Goal: Task Accomplishment & Management: Use online tool/utility

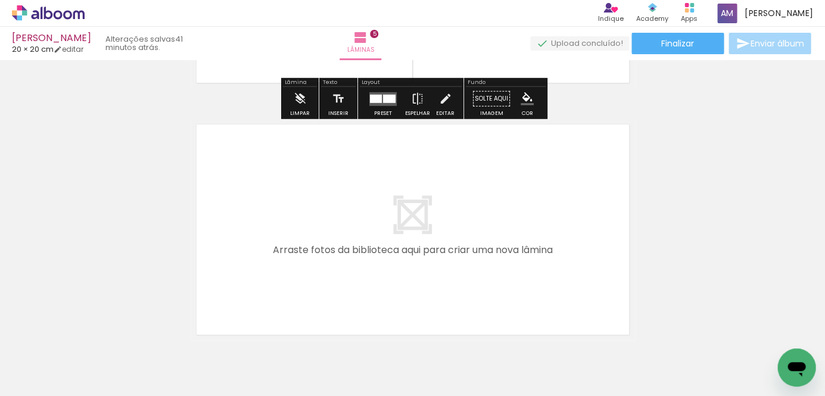
scroll to position [1244, 0]
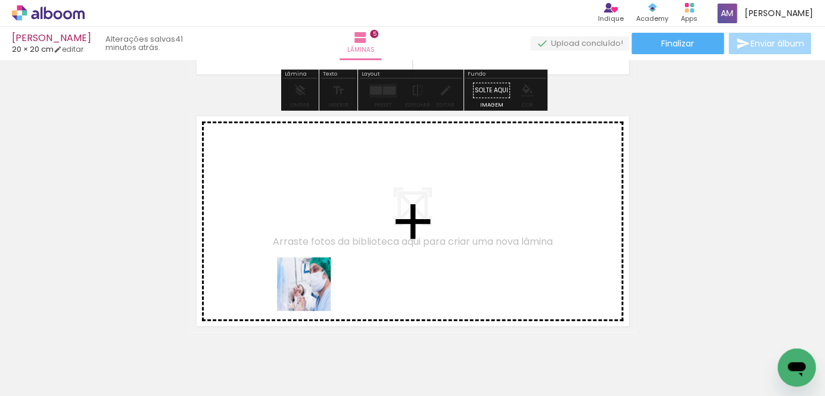
drag, startPoint x: 448, startPoint y: 358, endPoint x: 310, endPoint y: 289, distance: 154.2
click at [310, 289] on quentale-workspace at bounding box center [412, 198] width 825 height 396
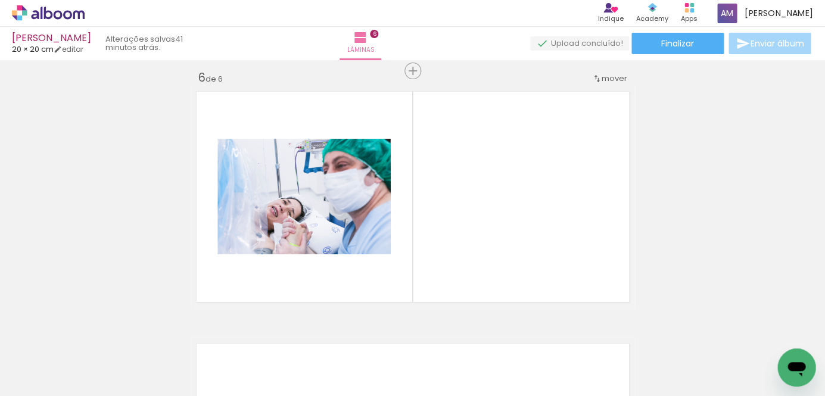
scroll to position [1274, 0]
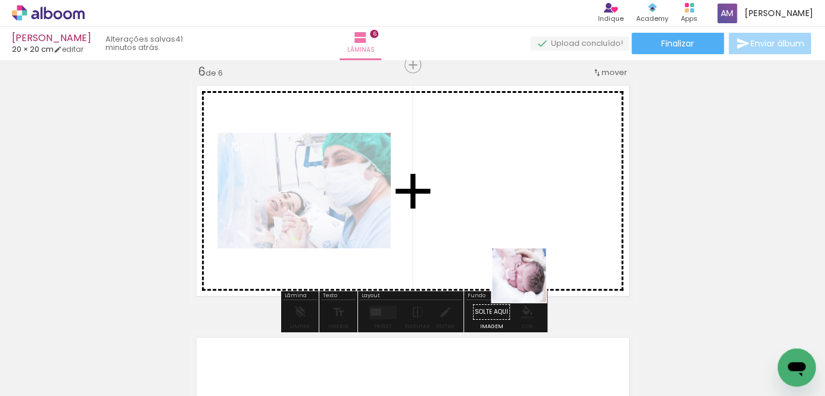
drag, startPoint x: 527, startPoint y: 354, endPoint x: 527, endPoint y: 232, distance: 122.6
click at [527, 232] on quentale-workspace at bounding box center [412, 198] width 825 height 396
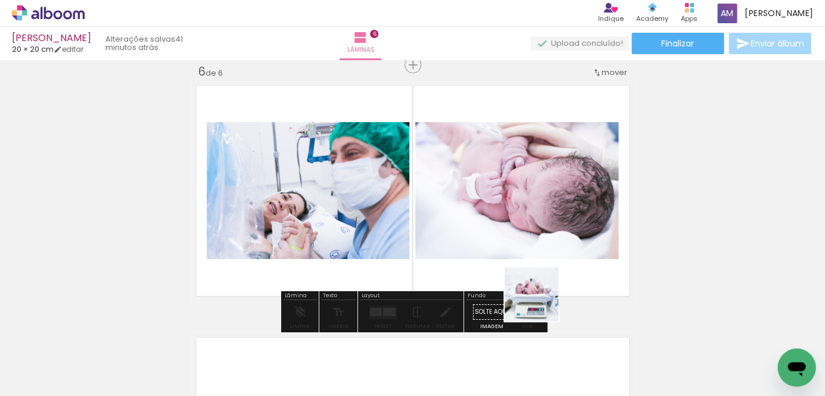
drag, startPoint x: 580, startPoint y: 360, endPoint x: 524, endPoint y: 281, distance: 97.3
click at [524, 281] on quentale-workspace at bounding box center [412, 198] width 825 height 396
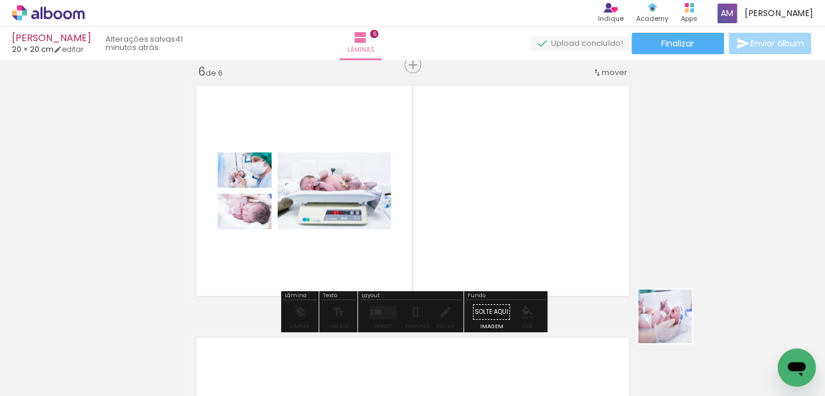
drag, startPoint x: 713, startPoint y: 357, endPoint x: 570, endPoint y: 253, distance: 177.3
click at [570, 253] on quentale-workspace at bounding box center [412, 198] width 825 height 396
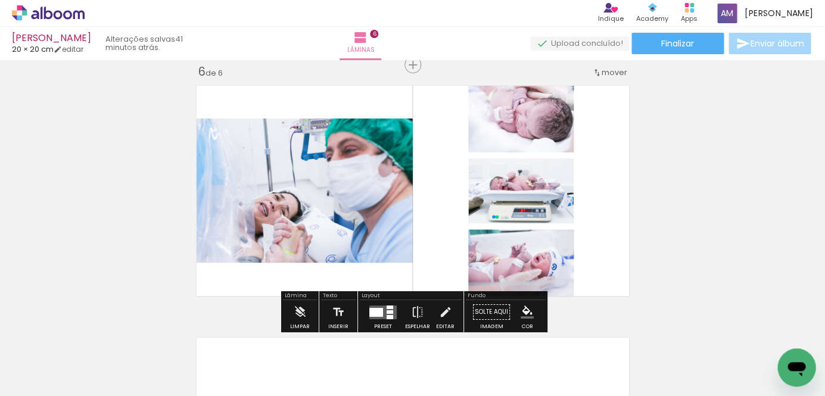
click at [386, 311] on div at bounding box center [389, 312] width 7 height 4
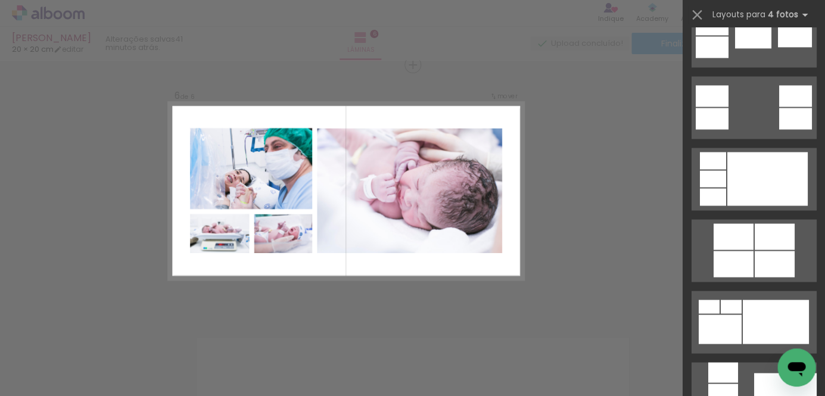
scroll to position [475, 0]
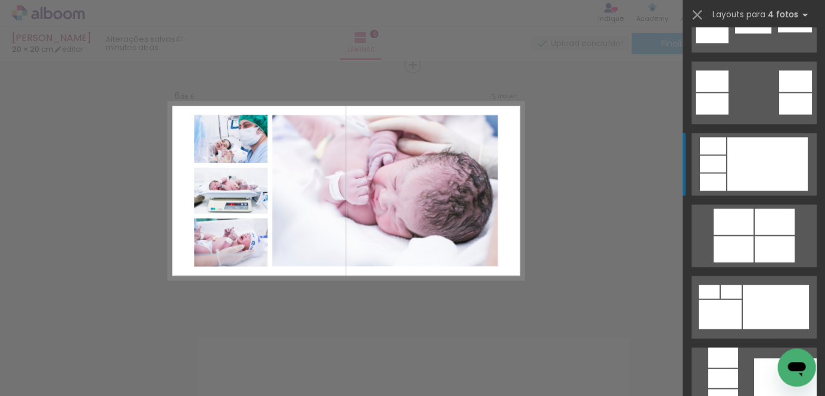
click at [763, 166] on div at bounding box center [766, 164] width 80 height 54
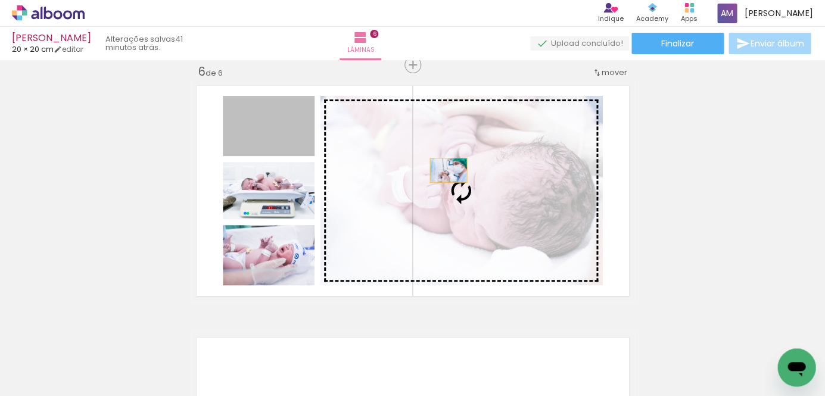
drag, startPoint x: 293, startPoint y: 138, endPoint x: 464, endPoint y: 177, distance: 175.2
click at [0, 0] on slot at bounding box center [0, 0] width 0 height 0
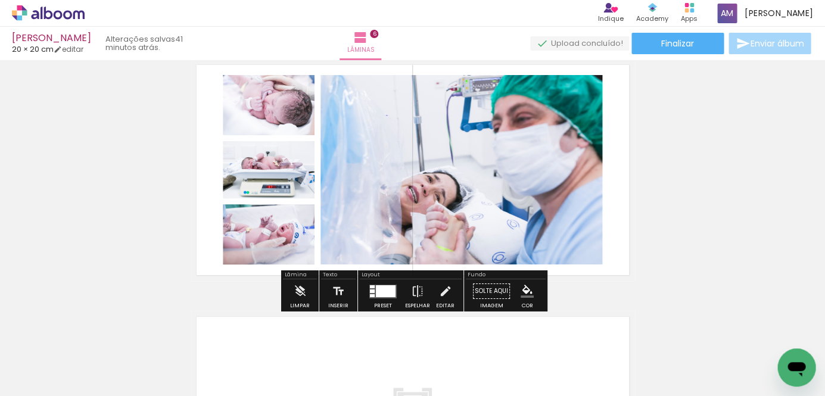
scroll to position [1299, 0]
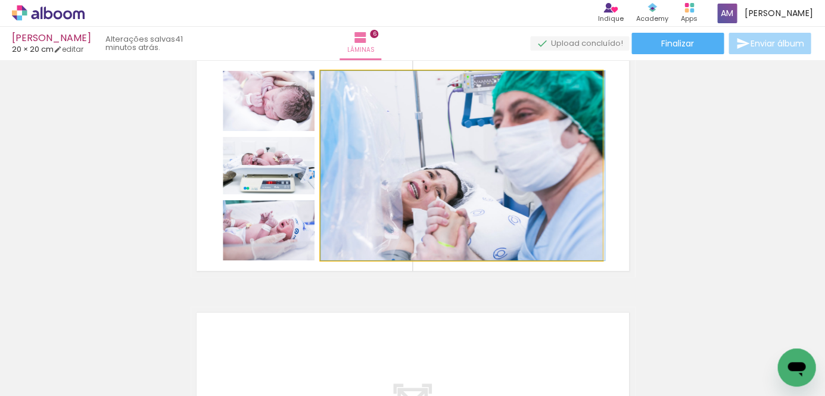
drag, startPoint x: 463, startPoint y: 201, endPoint x: 477, endPoint y: 200, distance: 14.3
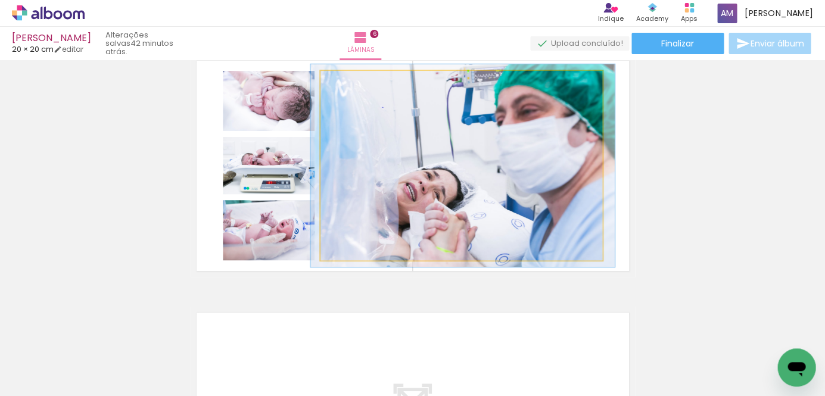
type paper-slider "107"
click at [351, 83] on div at bounding box center [350, 83] width 11 height 11
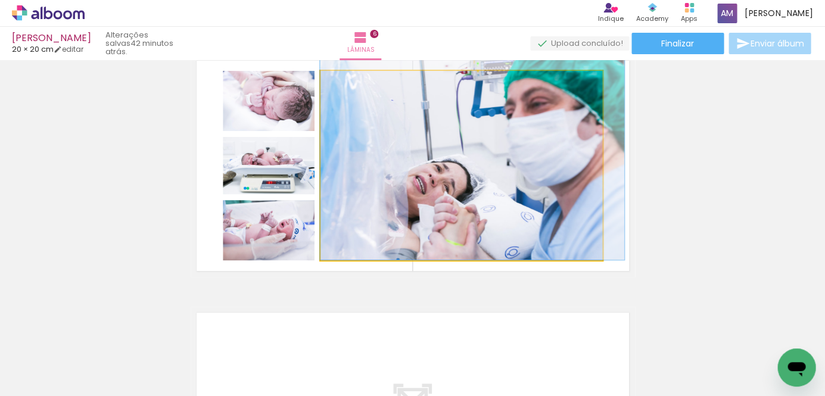
drag, startPoint x: 504, startPoint y: 149, endPoint x: 526, endPoint y: 126, distance: 32.4
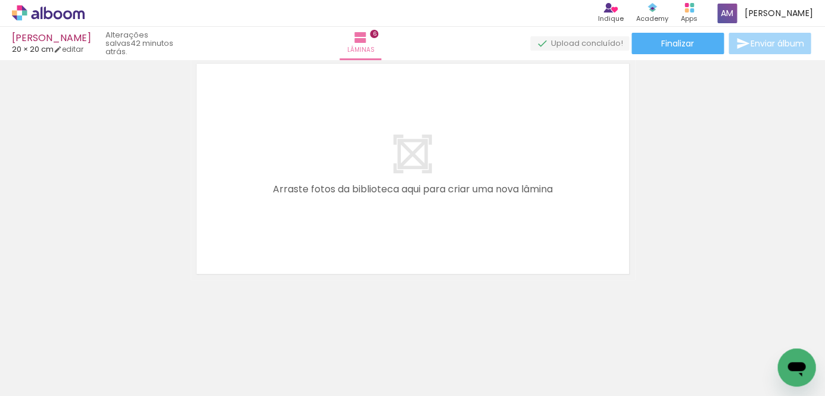
scroll to position [1548, 0]
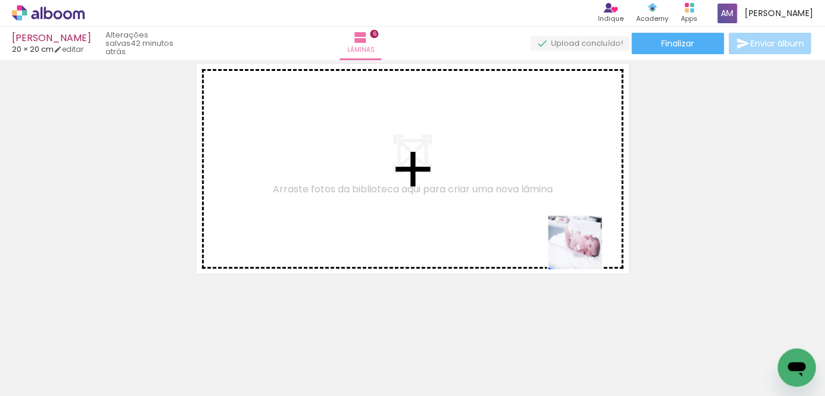
drag, startPoint x: 659, startPoint y: 372, endPoint x: 542, endPoint y: 181, distance: 223.9
click at [542, 181] on quentale-workspace at bounding box center [412, 198] width 825 height 396
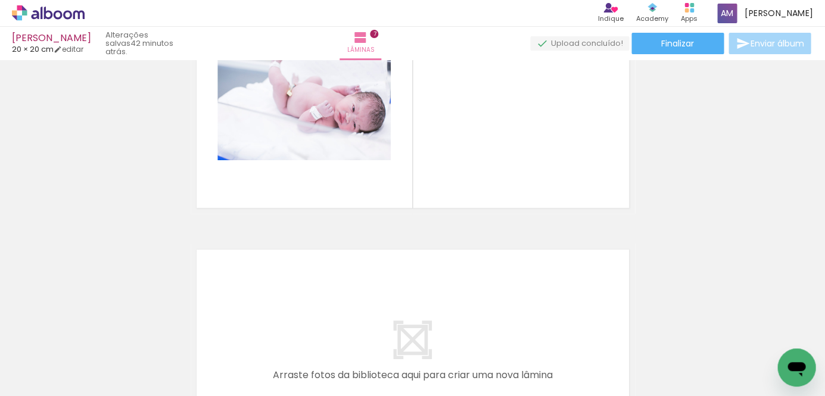
scroll to position [1615, 0]
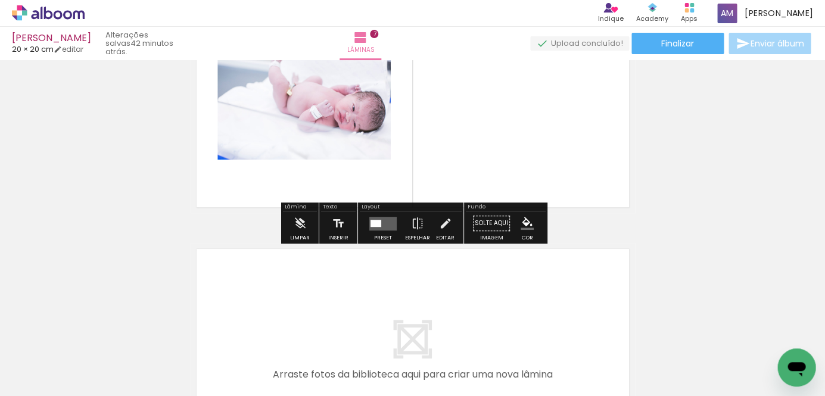
click at [63, 360] on iron-icon at bounding box center [61, 360] width 10 height 10
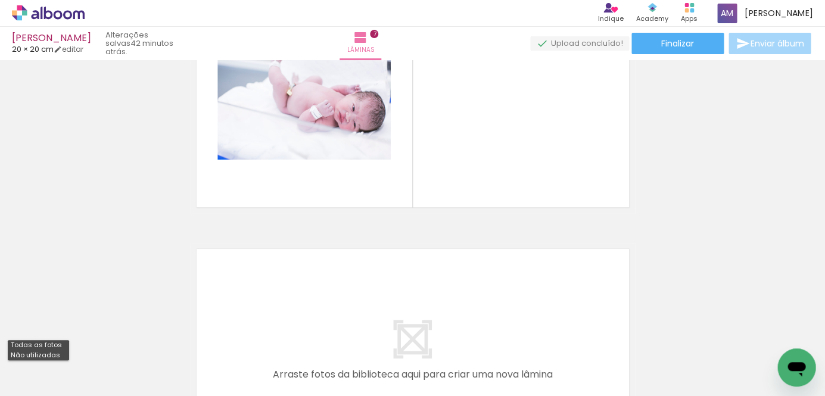
click at [58, 355] on paper-item "Não utilizadas" at bounding box center [38, 355] width 61 height 10
type input "Não utilizadas"
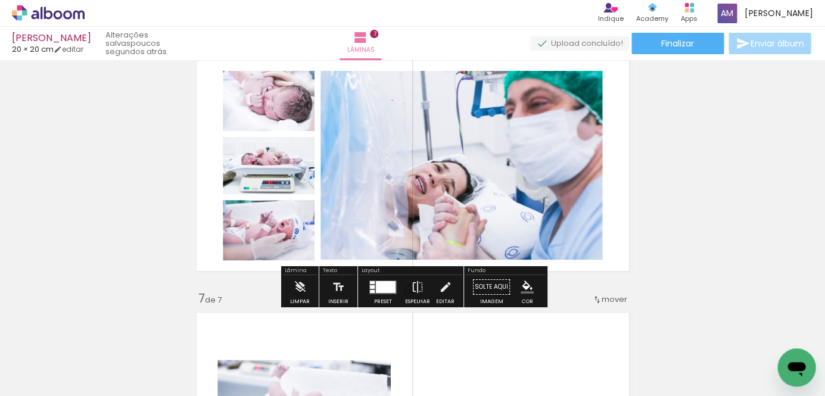
scroll to position [1310, 0]
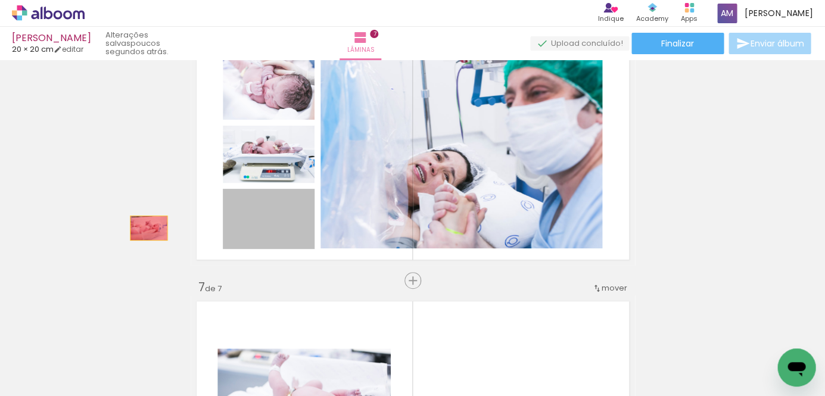
drag, startPoint x: 287, startPoint y: 230, endPoint x: 148, endPoint y: 228, distance: 138.7
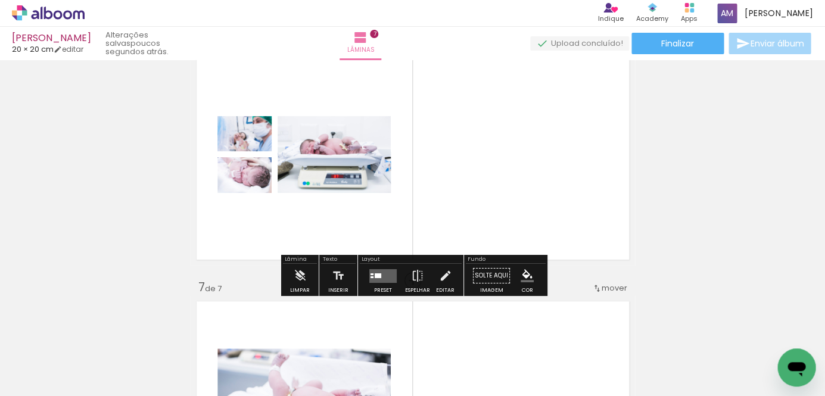
click at [379, 272] on quentale-layouter at bounding box center [382, 276] width 27 height 14
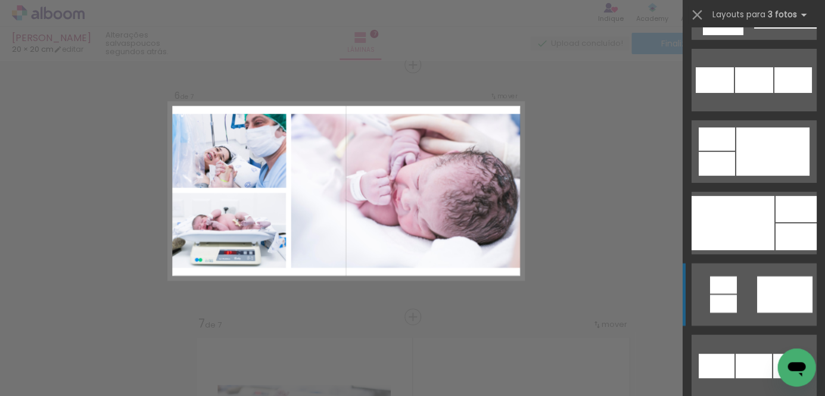
scroll to position [1207, 0]
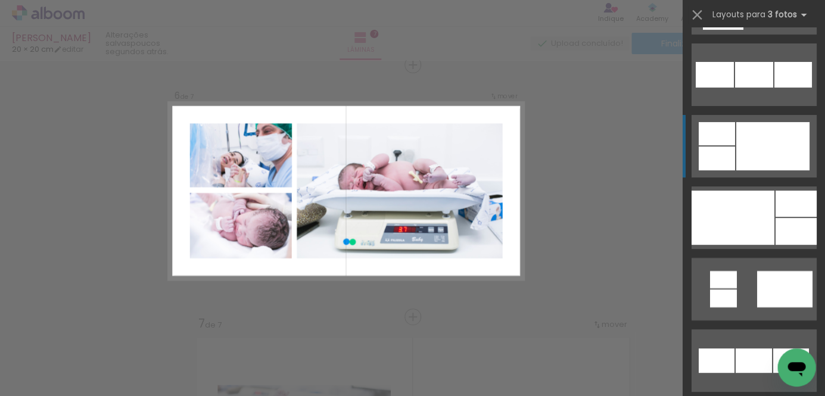
click at [757, 148] on div at bounding box center [771, 146] width 73 height 48
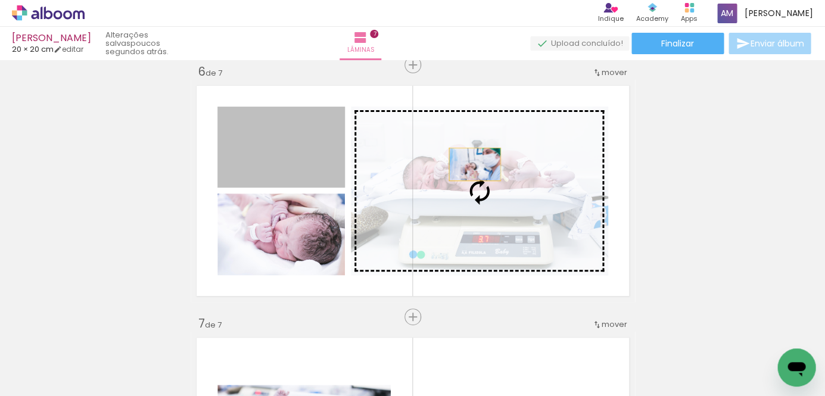
drag, startPoint x: 328, startPoint y: 151, endPoint x: 474, endPoint y: 164, distance: 146.4
click at [0, 0] on slot at bounding box center [0, 0] width 0 height 0
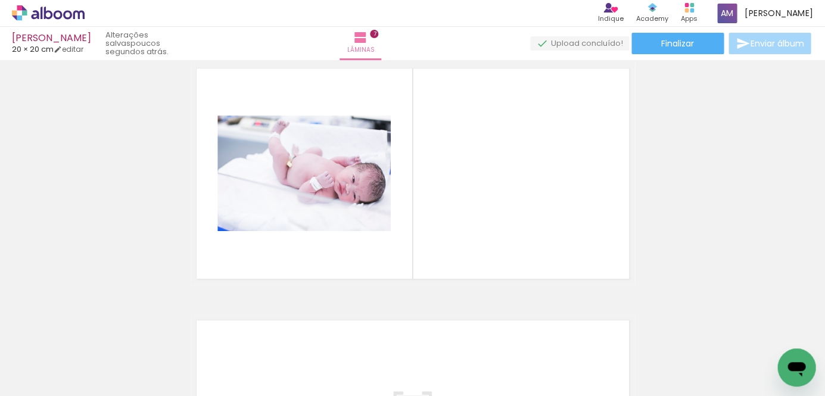
scroll to position [0, 0]
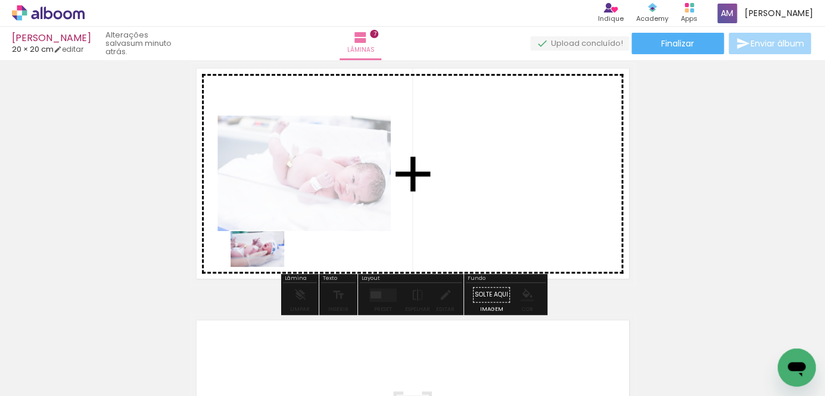
drag, startPoint x: 127, startPoint y: 360, endPoint x: 266, endPoint y: 267, distance: 167.3
click at [266, 267] on quentale-workspace at bounding box center [412, 198] width 825 height 396
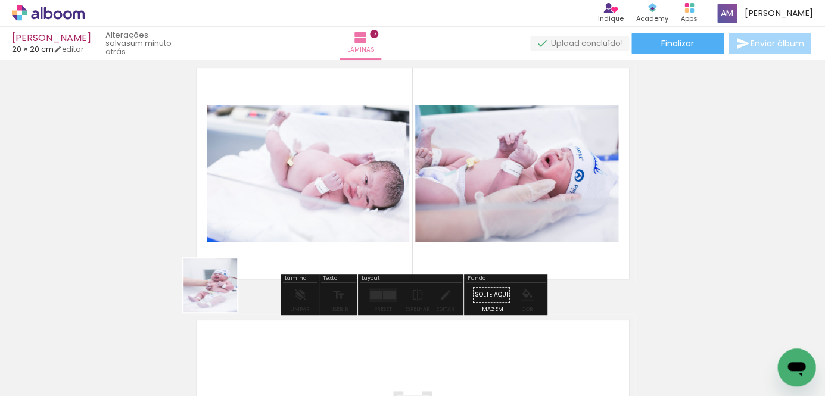
drag, startPoint x: 124, startPoint y: 358, endPoint x: 263, endPoint y: 263, distance: 168.8
click at [263, 263] on quentale-workspace at bounding box center [412, 198] width 825 height 396
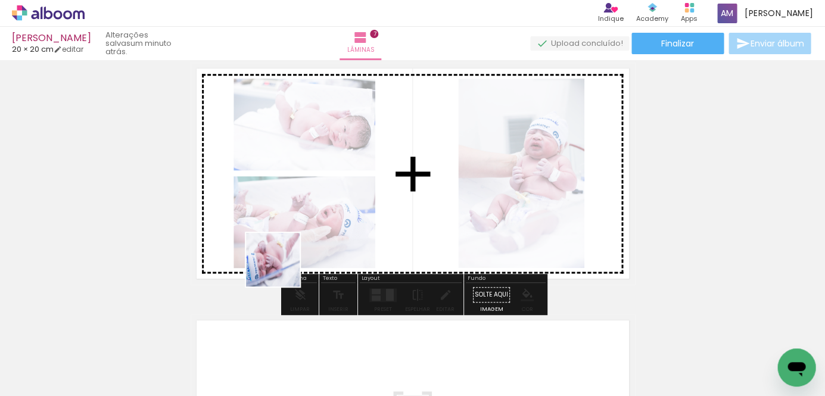
drag, startPoint x: 135, startPoint y: 358, endPoint x: 299, endPoint y: 243, distance: 200.7
click at [299, 243] on quentale-workspace at bounding box center [412, 198] width 825 height 396
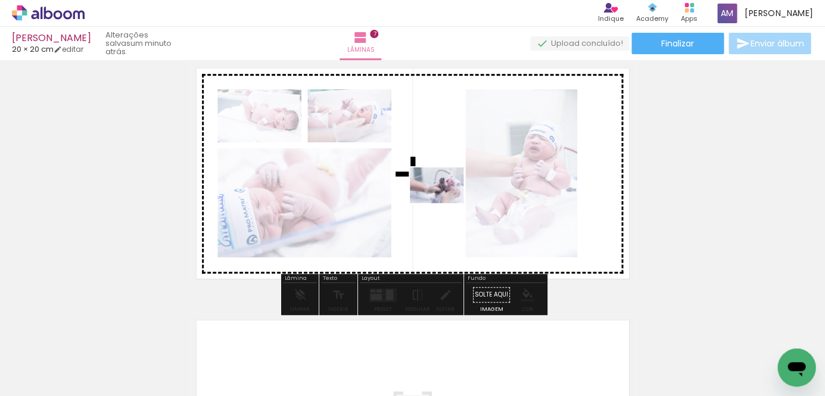
drag, startPoint x: 204, startPoint y: 351, endPoint x: 447, endPoint y: 201, distance: 285.2
click at [447, 201] on quentale-workspace at bounding box center [412, 198] width 825 height 396
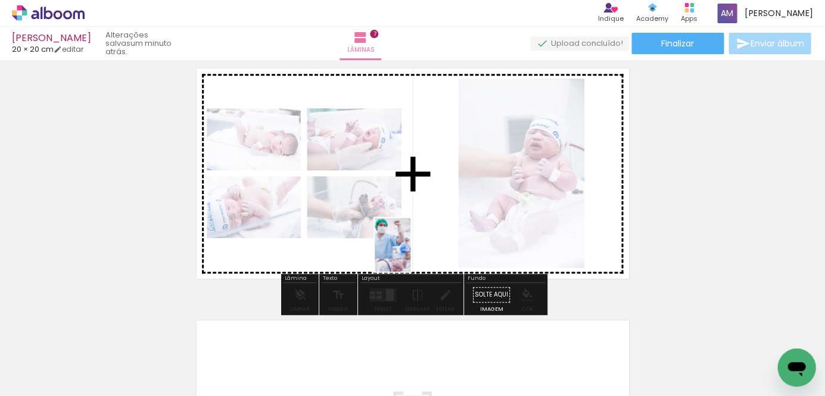
drag, startPoint x: 131, startPoint y: 361, endPoint x: 430, endPoint y: 222, distance: 329.7
click at [430, 222] on quentale-workspace at bounding box center [412, 198] width 825 height 396
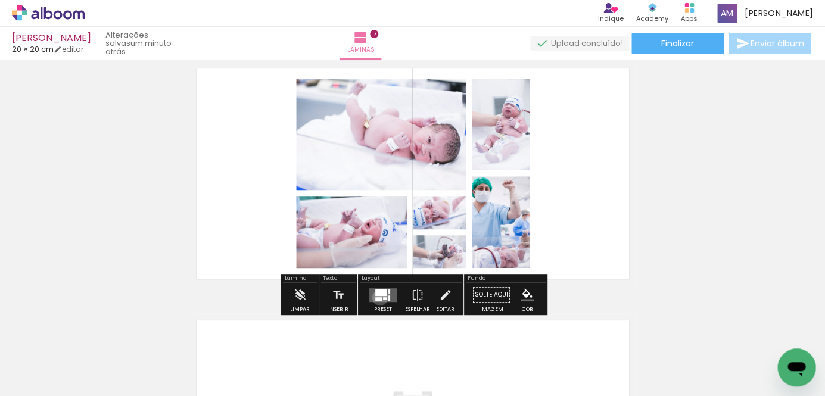
click at [377, 298] on div at bounding box center [378, 298] width 7 height 4
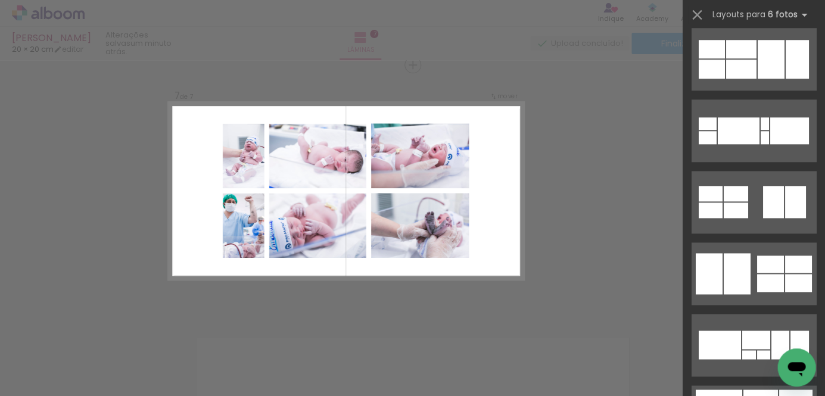
scroll to position [1587, 0]
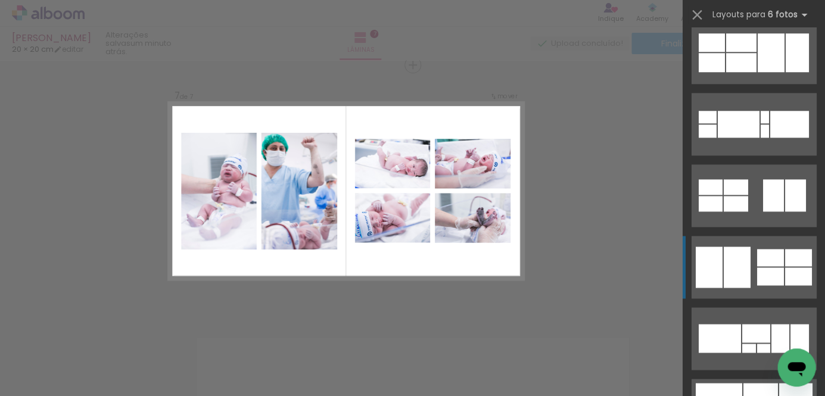
click at [730, 262] on div at bounding box center [736, 266] width 27 height 41
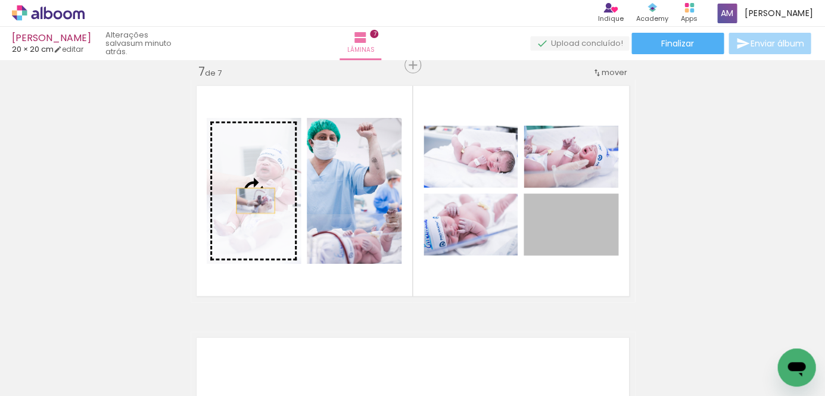
drag, startPoint x: 586, startPoint y: 238, endPoint x: 255, endPoint y: 201, distance: 333.7
click at [0, 0] on slot at bounding box center [0, 0] width 0 height 0
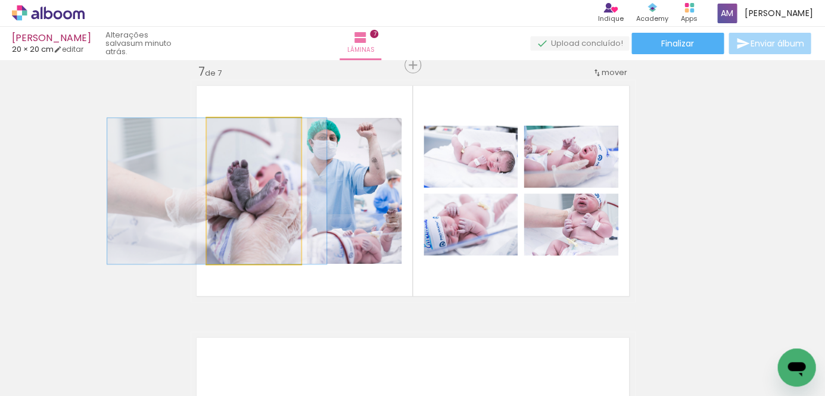
drag, startPoint x: 264, startPoint y: 222, endPoint x: 227, endPoint y: 223, distance: 36.9
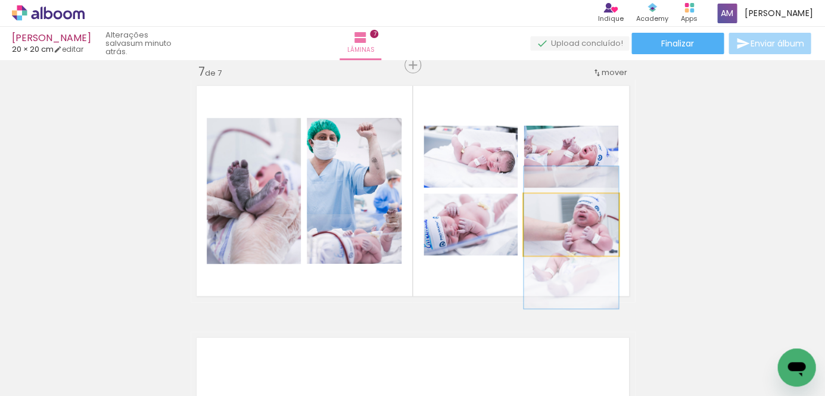
drag, startPoint x: 583, startPoint y: 230, endPoint x: 581, endPoint y: 243, distance: 13.2
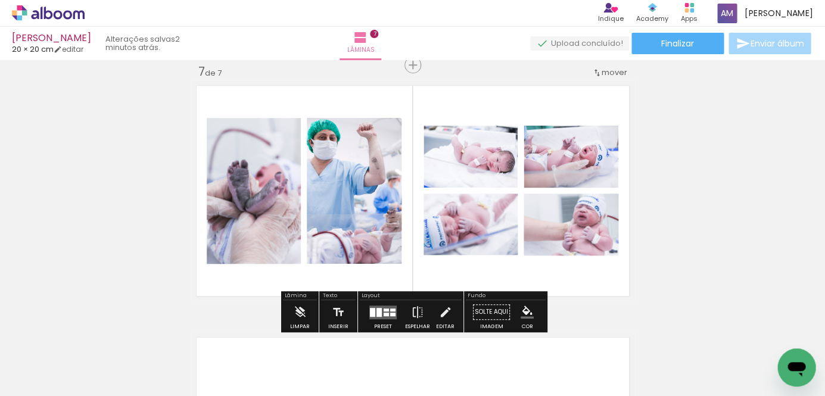
scroll to position [1536, 0]
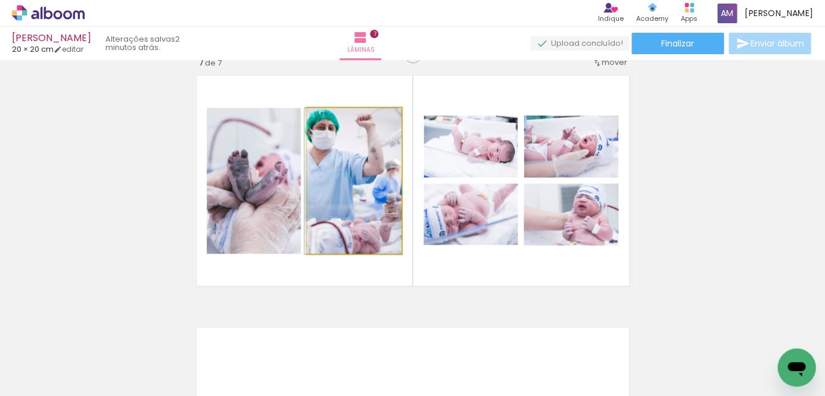
drag, startPoint x: 366, startPoint y: 202, endPoint x: 358, endPoint y: 203, distance: 7.2
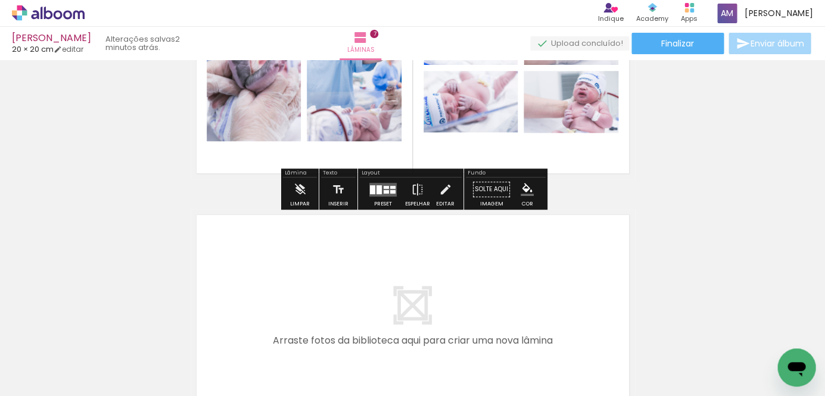
scroll to position [1744, 0]
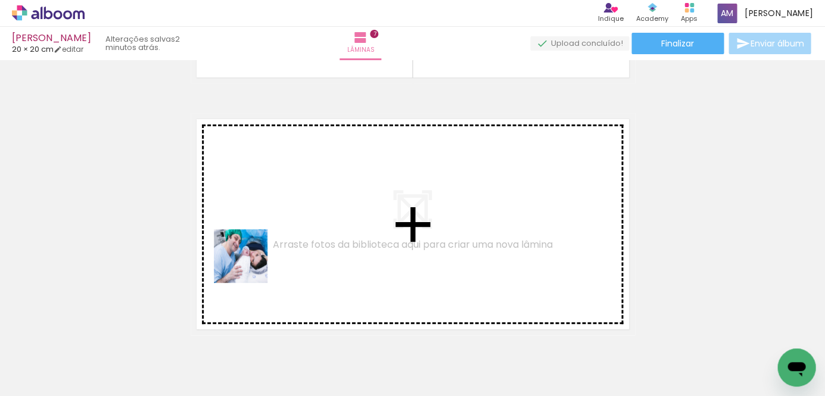
drag, startPoint x: 136, startPoint y: 357, endPoint x: 252, endPoint y: 262, distance: 150.2
click at [252, 262] on quentale-workspace at bounding box center [412, 198] width 825 height 396
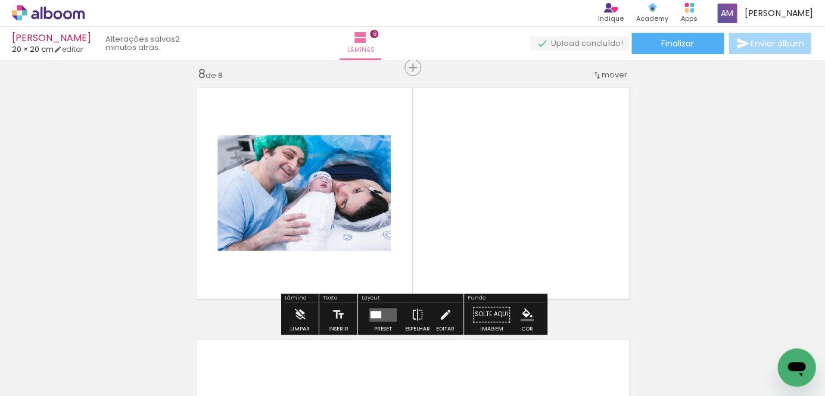
scroll to position [1778, 0]
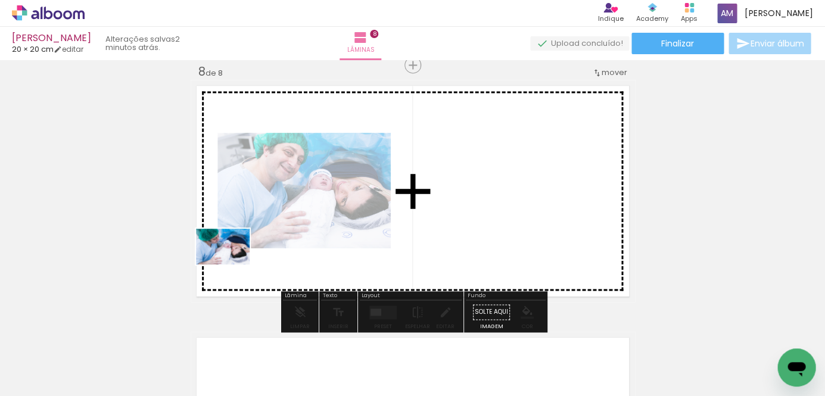
drag, startPoint x: 133, startPoint y: 347, endPoint x: 254, endPoint y: 250, distance: 155.0
click at [254, 250] on quentale-workspace at bounding box center [412, 198] width 825 height 396
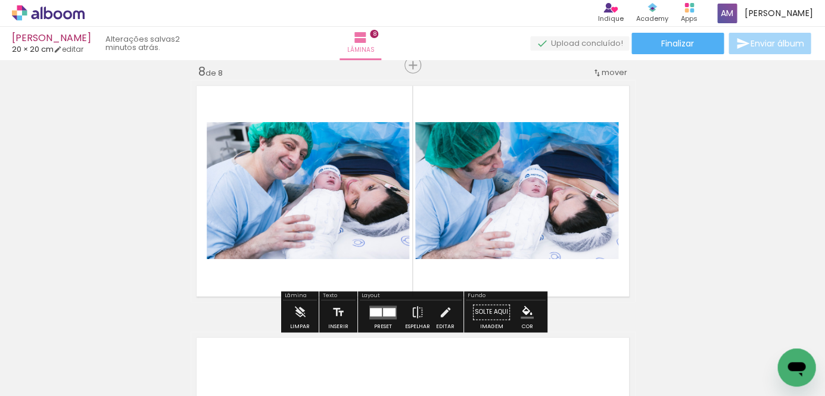
click at [96, 332] on iron-icon at bounding box center [93, 332] width 13 height 13
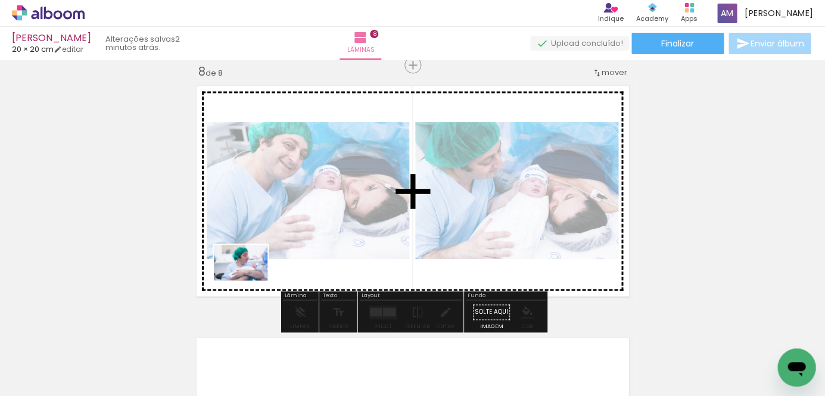
drag, startPoint x: 126, startPoint y: 360, endPoint x: 250, endPoint y: 279, distance: 148.5
click at [250, 279] on quentale-workspace at bounding box center [412, 198] width 825 height 396
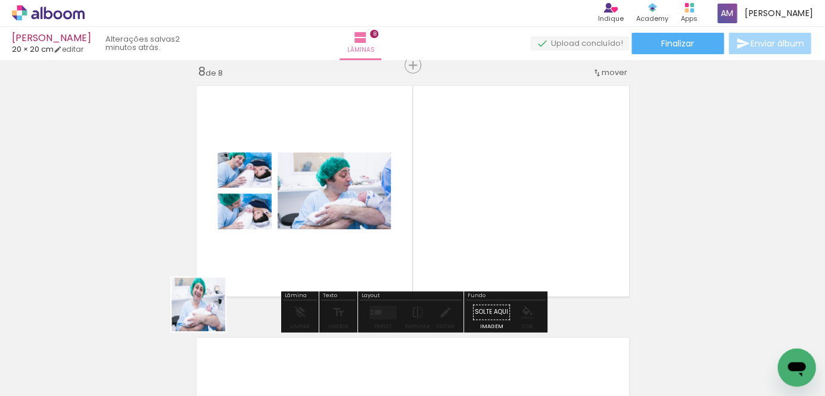
drag, startPoint x: 139, startPoint y: 357, endPoint x: 292, endPoint y: 277, distance: 173.1
click at [292, 277] on quentale-workspace at bounding box center [412, 198] width 825 height 396
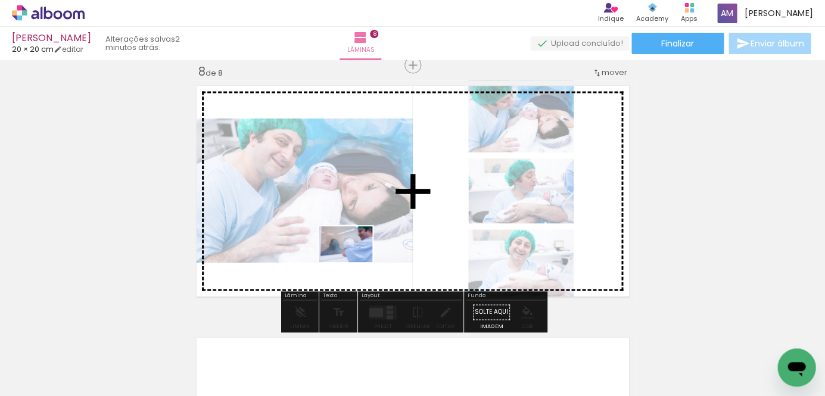
drag, startPoint x: 130, startPoint y: 359, endPoint x: 356, endPoint y: 261, distance: 246.6
click at [356, 261] on quentale-workspace at bounding box center [412, 198] width 825 height 396
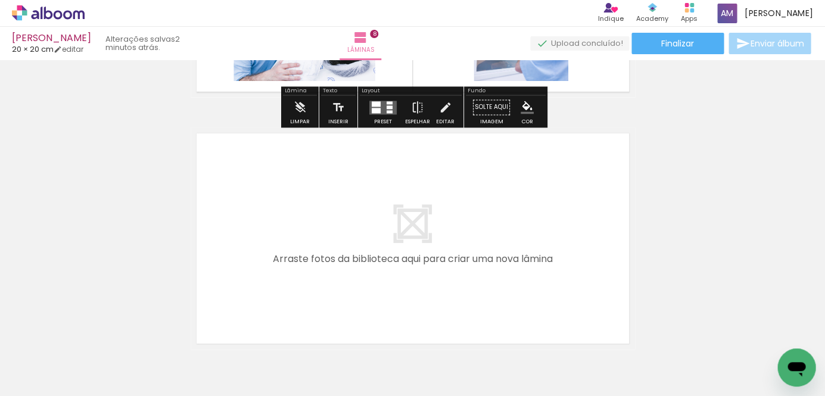
scroll to position [2009, 0]
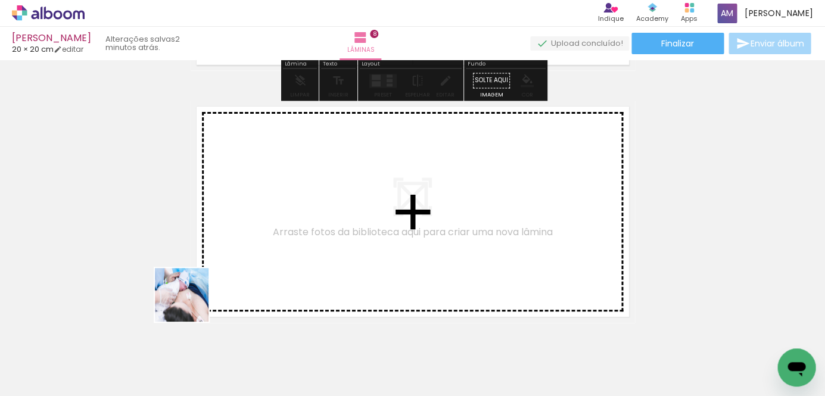
drag, startPoint x: 120, startPoint y: 363, endPoint x: 241, endPoint y: 266, distance: 155.8
click at [241, 266] on quentale-workspace at bounding box center [412, 198] width 825 height 396
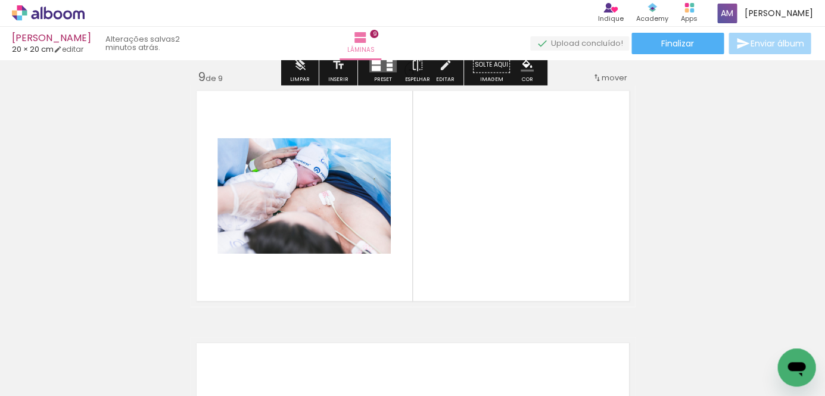
scroll to position [2030, 0]
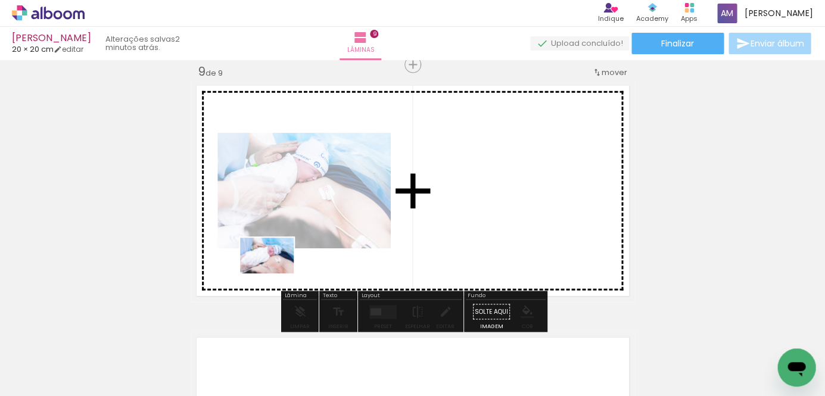
drag, startPoint x: 131, startPoint y: 355, endPoint x: 276, endPoint y: 273, distance: 166.9
click at [276, 273] on quentale-workspace at bounding box center [412, 198] width 825 height 396
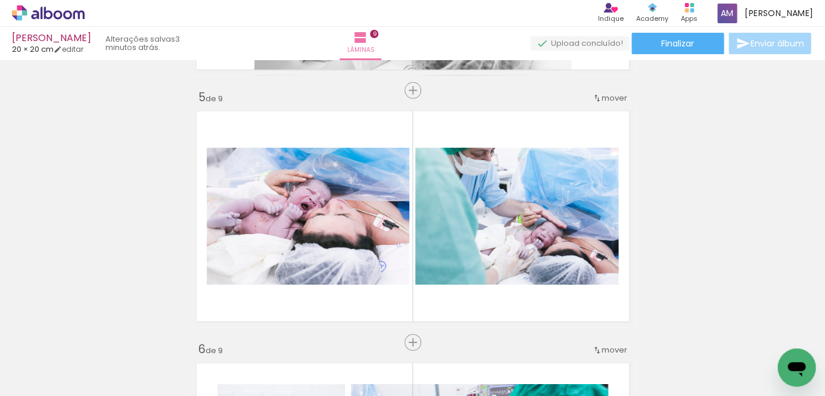
scroll to position [992, 0]
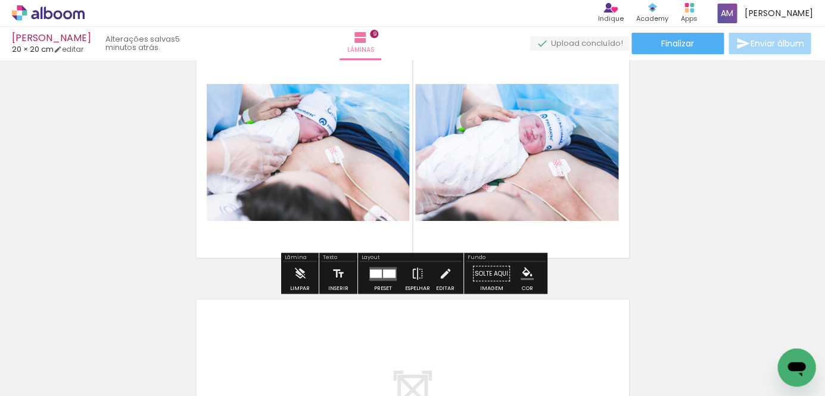
scroll to position [2075, 0]
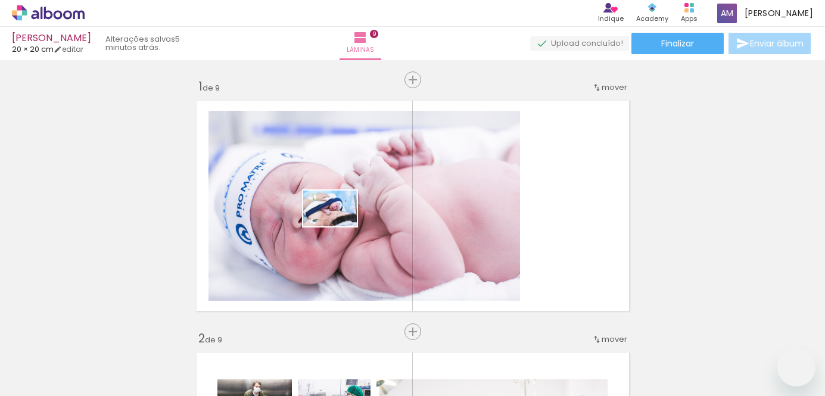
click at [338, 223] on quentale-workspace at bounding box center [412, 198] width 825 height 396
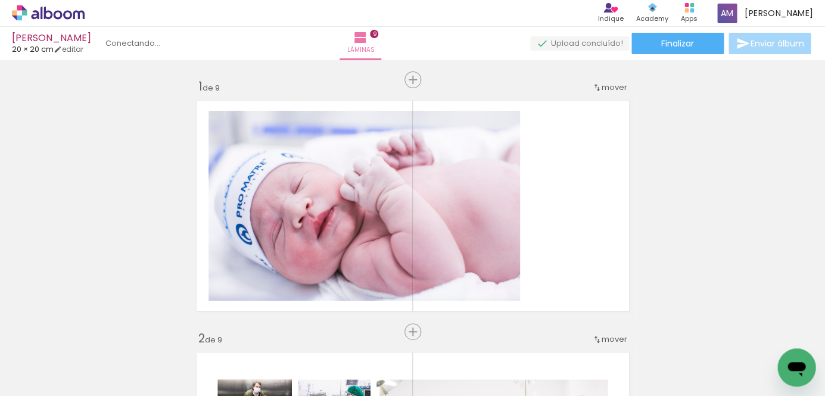
scroll to position [1587, 0]
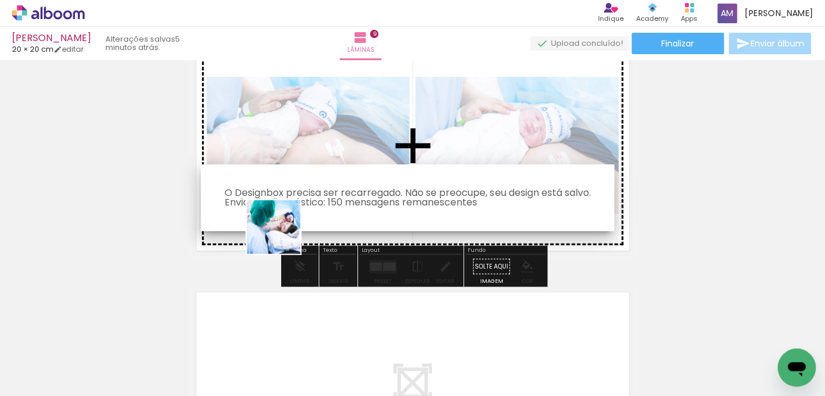
drag, startPoint x: 126, startPoint y: 364, endPoint x: 308, endPoint y: 199, distance: 244.9
click at [308, 199] on quentale-workspace at bounding box center [412, 198] width 825 height 396
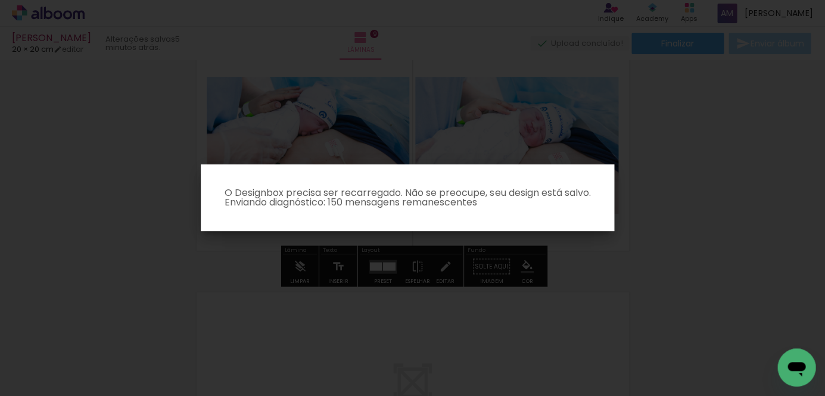
click at [107, 242] on iron-overlay-backdrop at bounding box center [412, 198] width 825 height 396
click at [524, 45] on iron-overlay-backdrop at bounding box center [412, 198] width 825 height 396
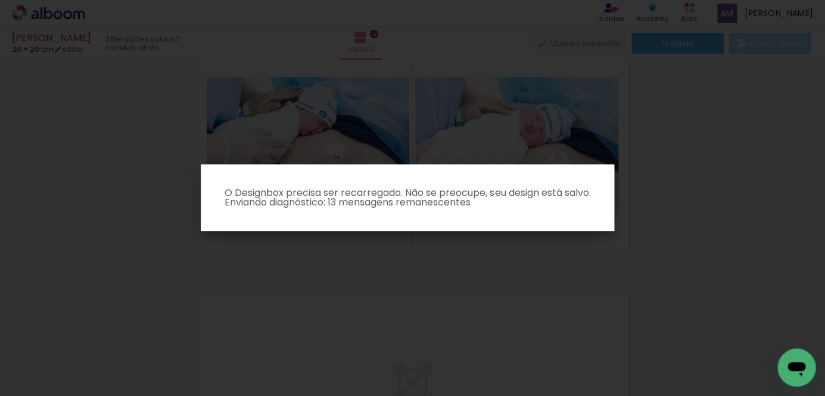
click at [533, 72] on iron-overlay-backdrop at bounding box center [412, 198] width 825 height 396
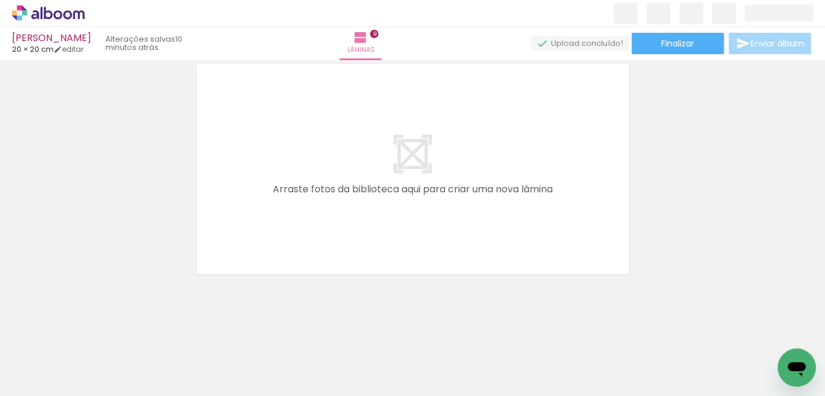
scroll to position [2304, 0]
click at [63, 359] on iron-icon at bounding box center [61, 360] width 10 height 10
click at [60, 355] on paper-item "Não utilizadas" at bounding box center [38, 355] width 61 height 10
type input "Não utilizadas"
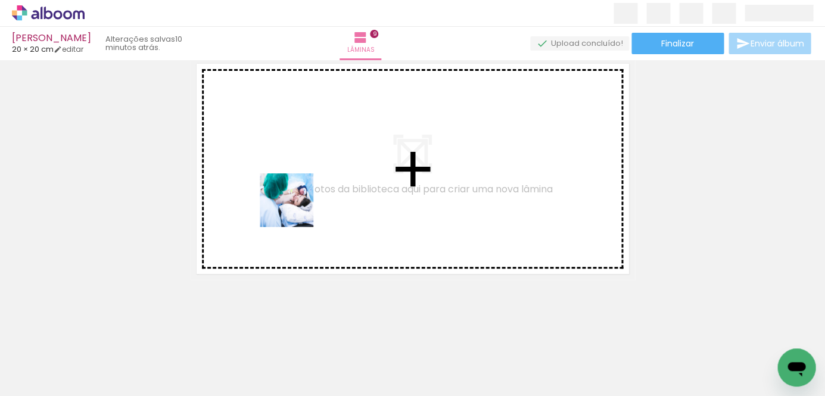
drag, startPoint x: 126, startPoint y: 362, endPoint x: 295, endPoint y: 205, distance: 230.9
click at [295, 205] on quentale-workspace at bounding box center [412, 198] width 825 height 396
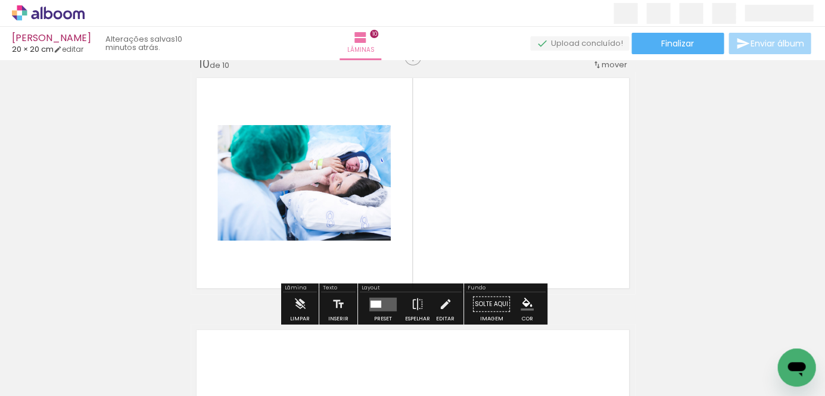
scroll to position [2281, 0]
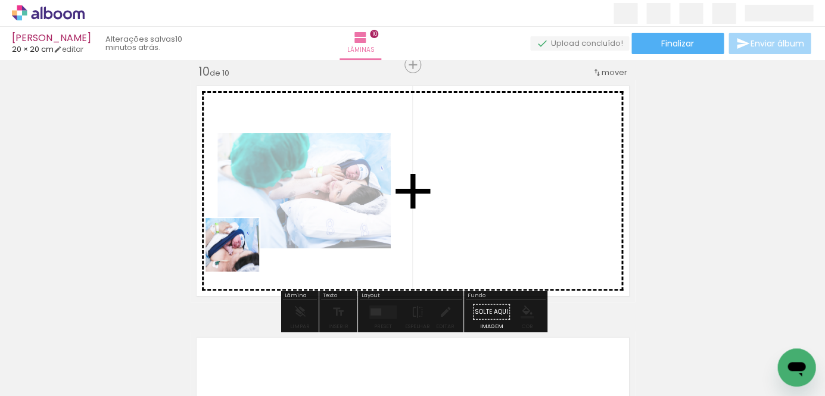
drag, startPoint x: 145, startPoint y: 349, endPoint x: 245, endPoint y: 243, distance: 145.7
click at [245, 243] on quentale-workspace at bounding box center [412, 198] width 825 height 396
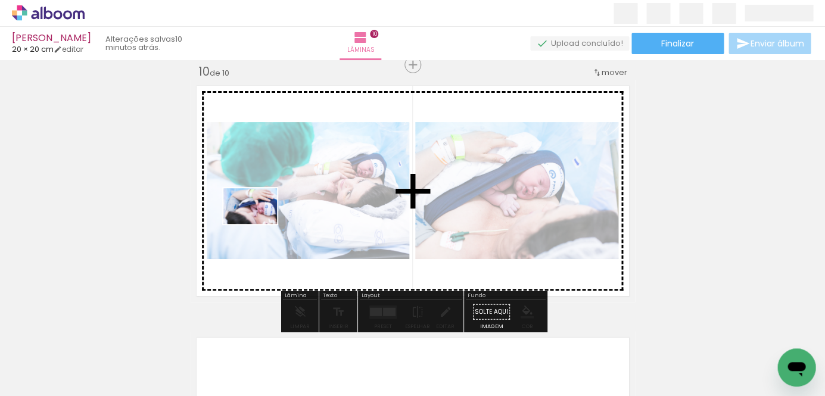
drag, startPoint x: 131, startPoint y: 353, endPoint x: 259, endPoint y: 222, distance: 183.1
click at [259, 222] on quentale-workspace at bounding box center [412, 198] width 825 height 396
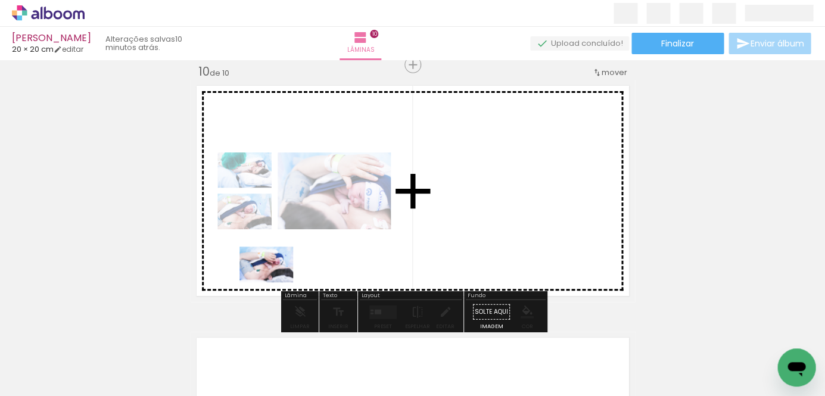
drag, startPoint x: 258, startPoint y: 363, endPoint x: 272, endPoint y: 277, distance: 86.8
click at [272, 277] on quentale-workspace at bounding box center [412, 198] width 825 height 396
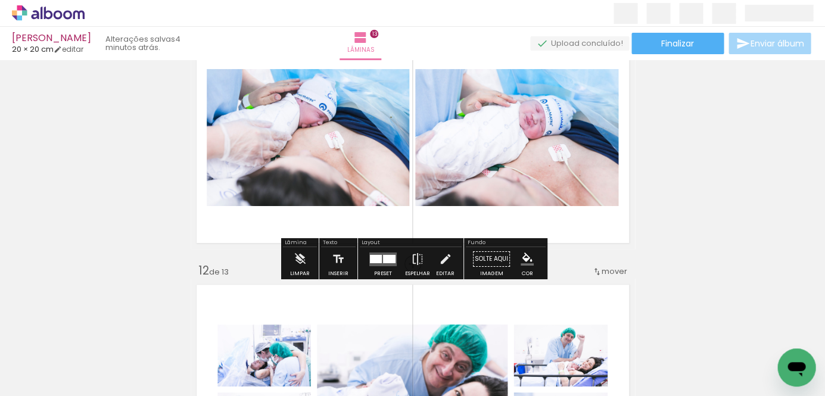
scroll to position [2586, 0]
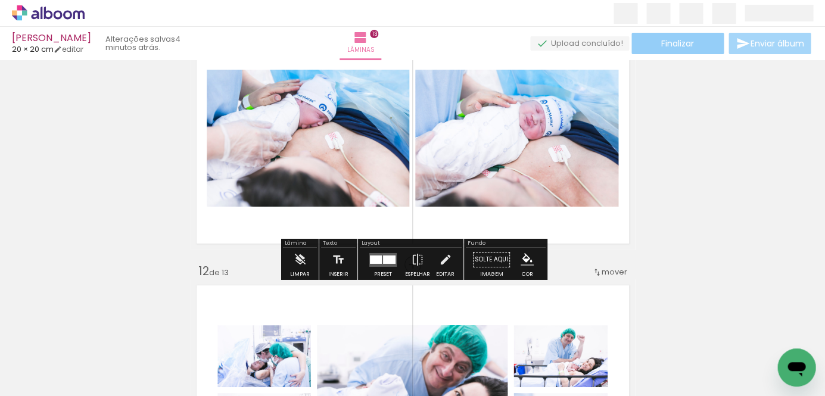
click at [675, 46] on span "Finalizar" at bounding box center [677, 43] width 33 height 8
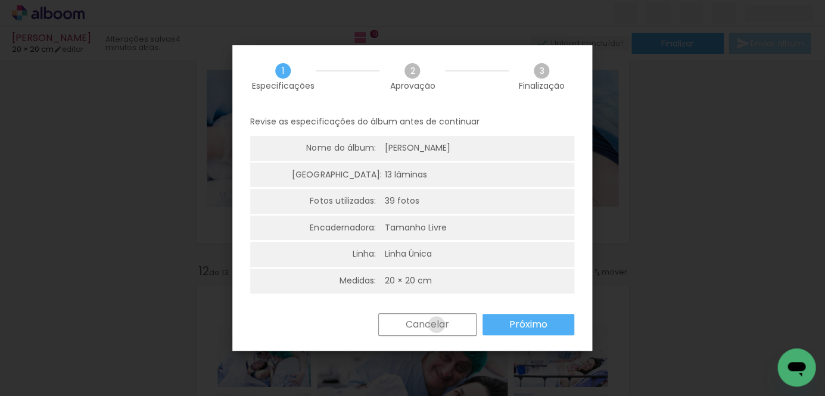
click at [0, 0] on slot "Cancelar" at bounding box center [0, 0] width 0 height 0
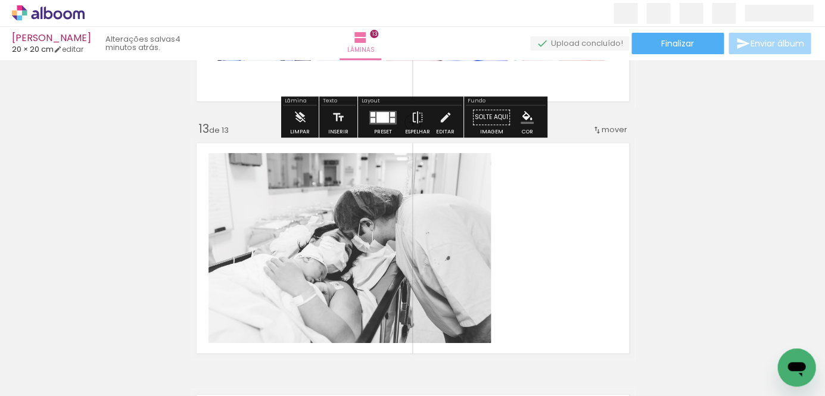
scroll to position [2985, 0]
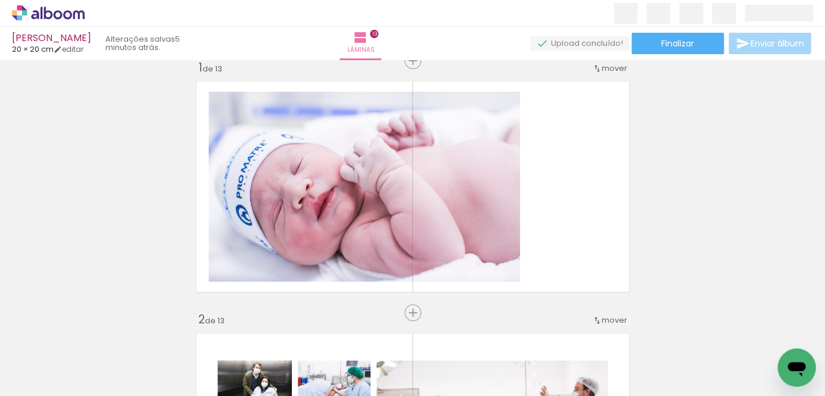
scroll to position [26, 0]
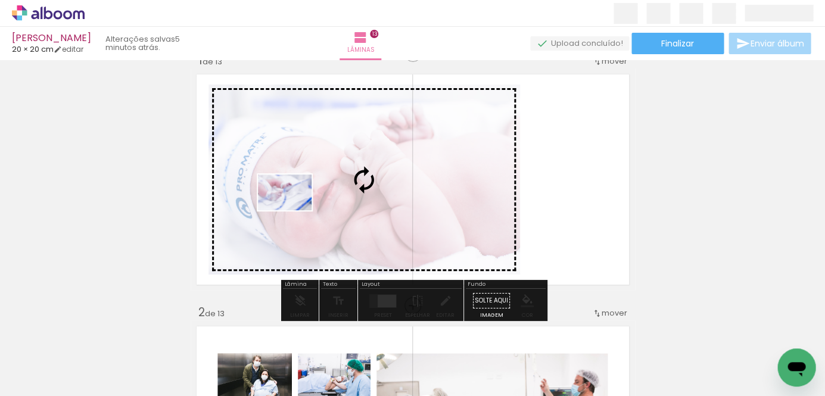
drag, startPoint x: 199, startPoint y: 349, endPoint x: 294, endPoint y: 210, distance: 167.6
click at [294, 210] on quentale-workspace at bounding box center [412, 198] width 825 height 396
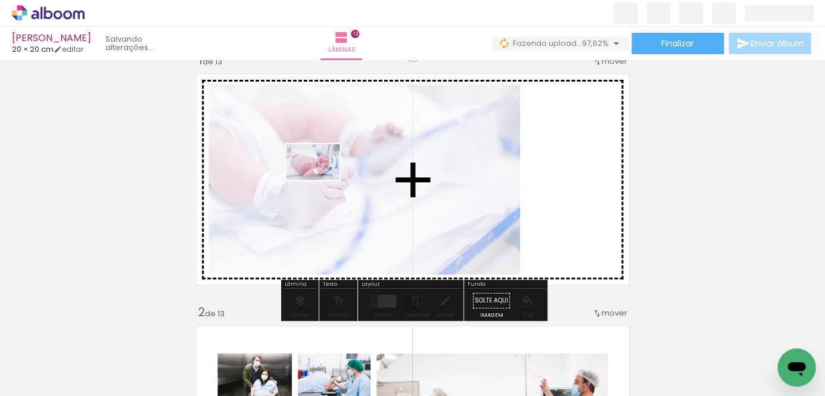
drag, startPoint x: 259, startPoint y: 367, endPoint x: 321, endPoint y: 180, distance: 197.1
click at [321, 180] on quentale-workspace at bounding box center [412, 198] width 825 height 396
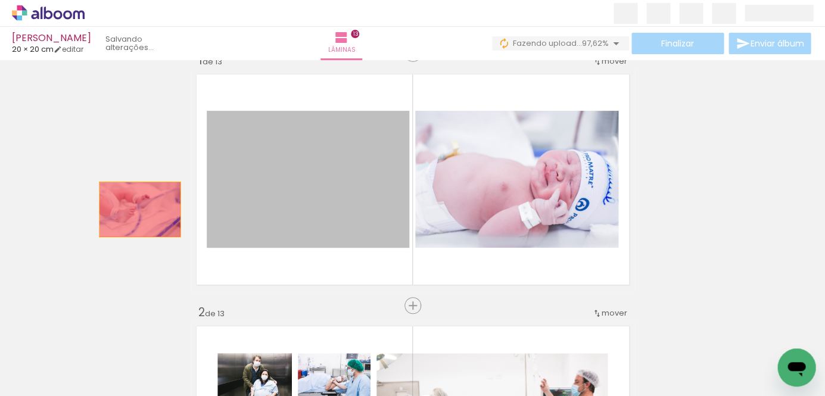
drag, startPoint x: 261, startPoint y: 213, endPoint x: 123, endPoint y: 207, distance: 138.2
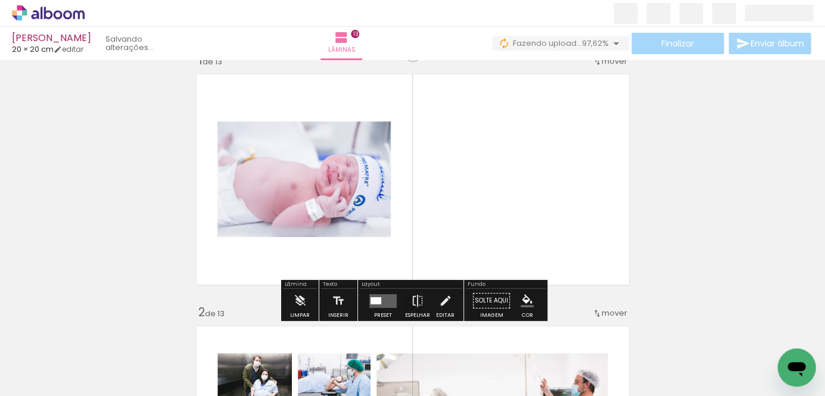
click at [384, 299] on quentale-layouter at bounding box center [382, 301] width 27 height 14
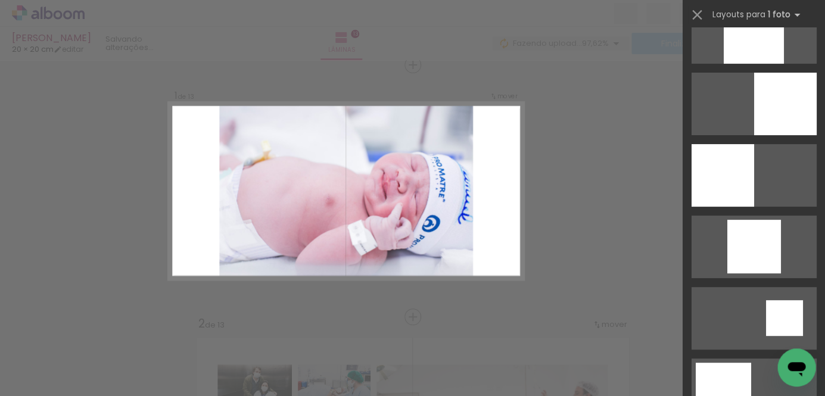
scroll to position [1300, 0]
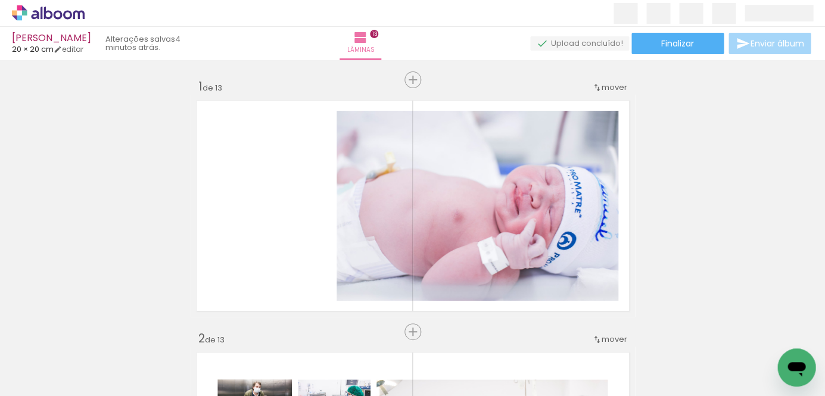
scroll to position [376, 0]
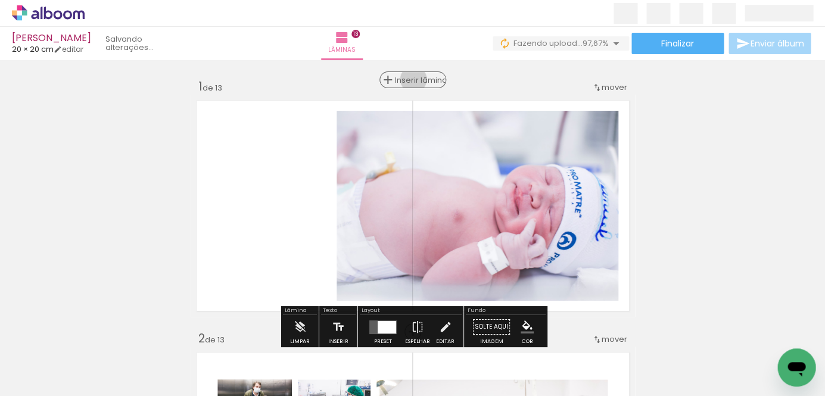
click at [413, 79] on span "Inserir lâmina" at bounding box center [418, 80] width 46 height 8
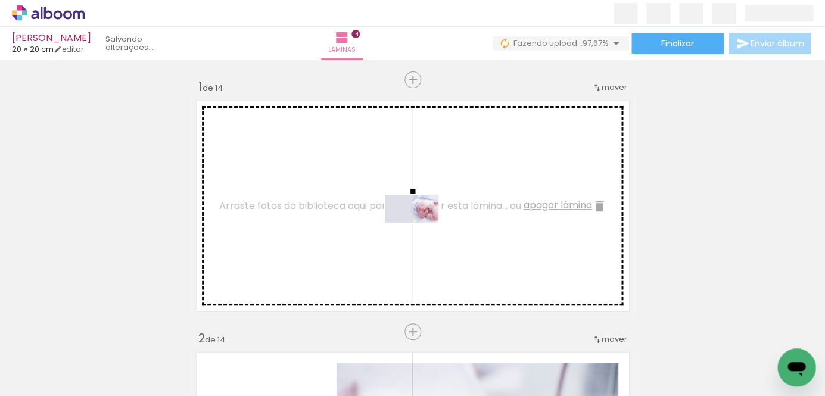
drag, startPoint x: 330, startPoint y: 360, endPoint x: 420, endPoint y: 230, distance: 157.7
click at [420, 230] on quentale-workspace at bounding box center [412, 198] width 825 height 396
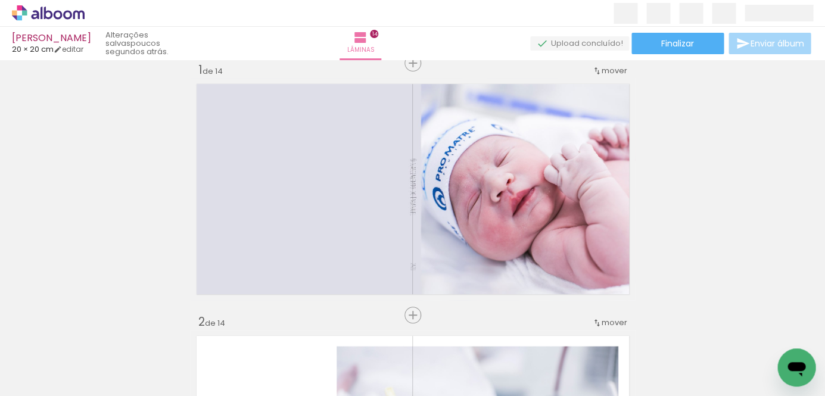
scroll to position [18, 0]
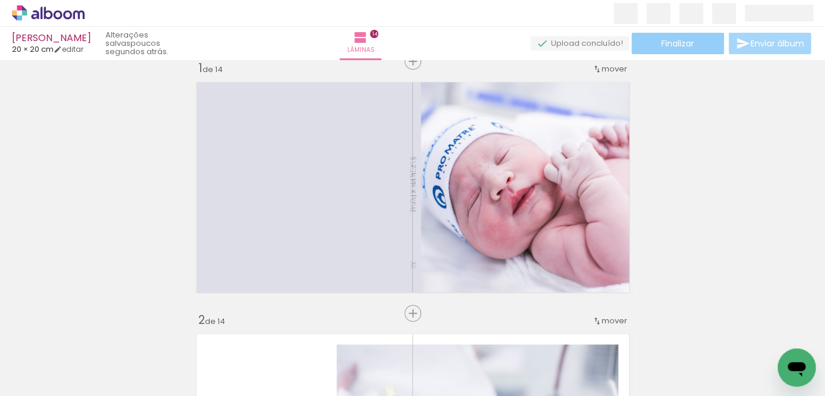
click at [669, 42] on span "Finalizar" at bounding box center [677, 43] width 33 height 8
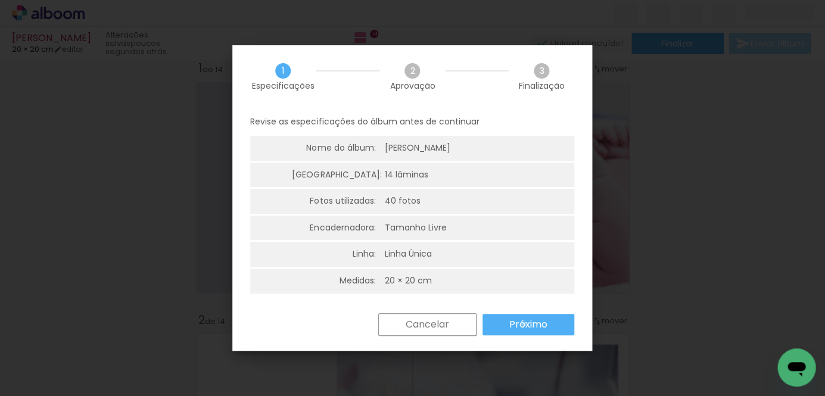
click at [0, 0] on slot "Próximo" at bounding box center [0, 0] width 0 height 0
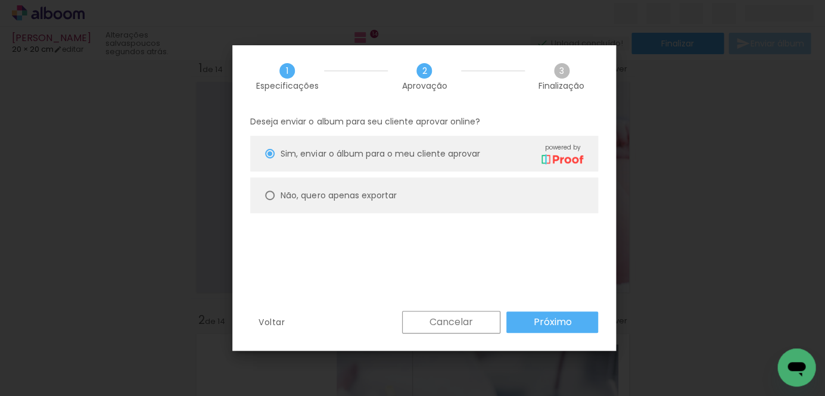
click at [0, 0] on slot "Próximo" at bounding box center [0, 0] width 0 height 0
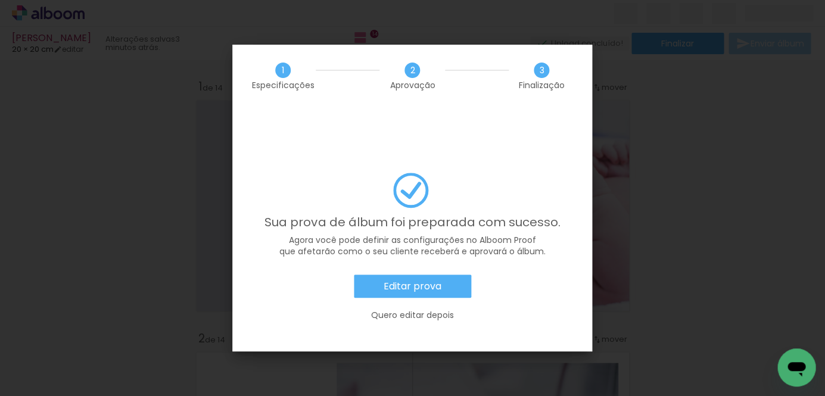
scroll to position [376, 0]
click at [448, 274] on paper-button "Editar prova" at bounding box center [412, 286] width 117 height 24
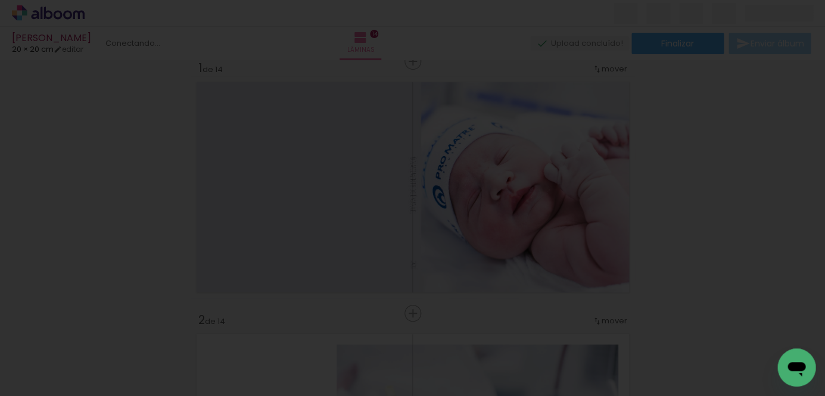
scroll to position [0, 0]
